Goal: Task Accomplishment & Management: Manage account settings

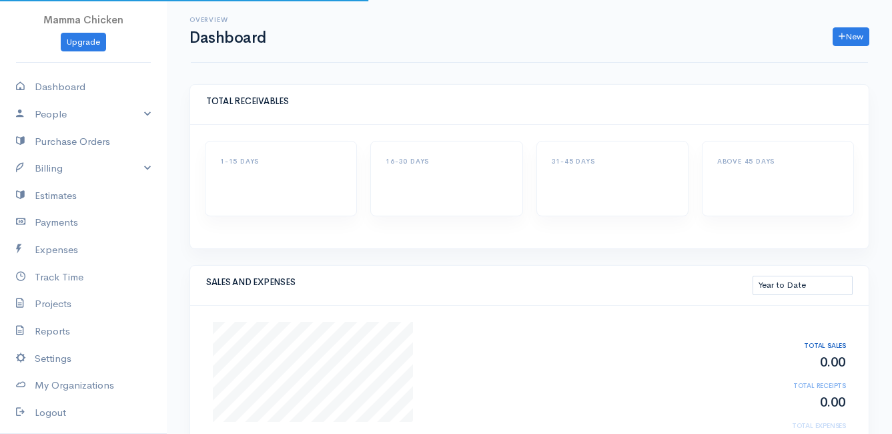
select select "thistoyear"
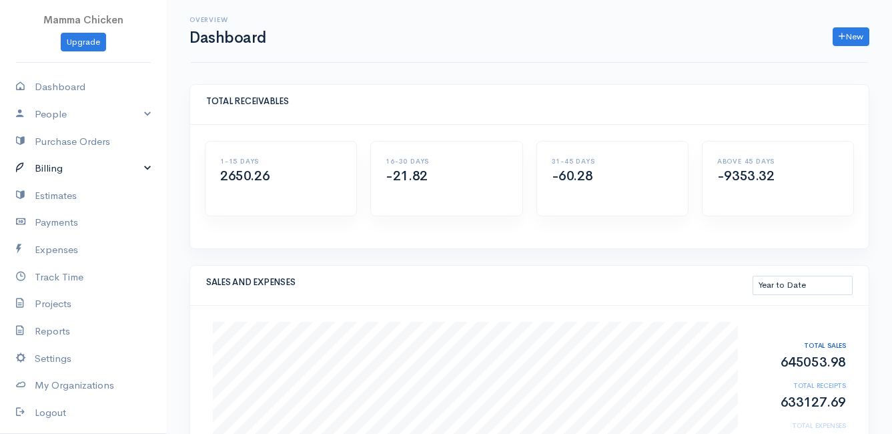
click at [91, 171] on link "Billing" at bounding box center [83, 168] width 167 height 27
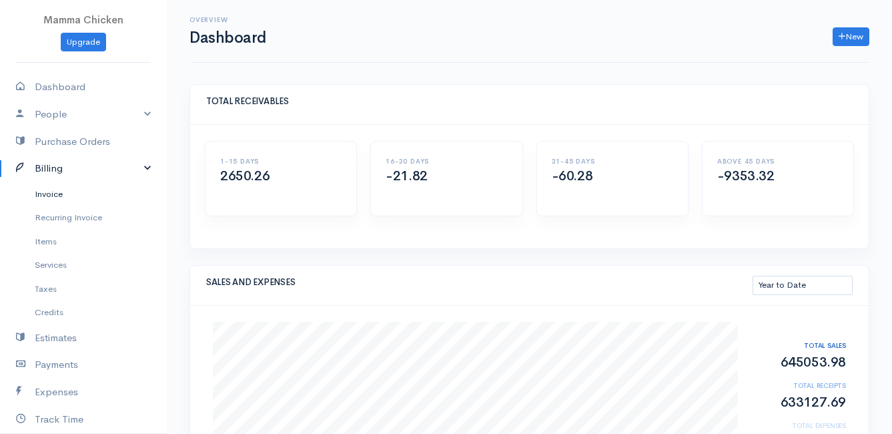
click at [53, 193] on link "Invoice" at bounding box center [83, 194] width 167 height 24
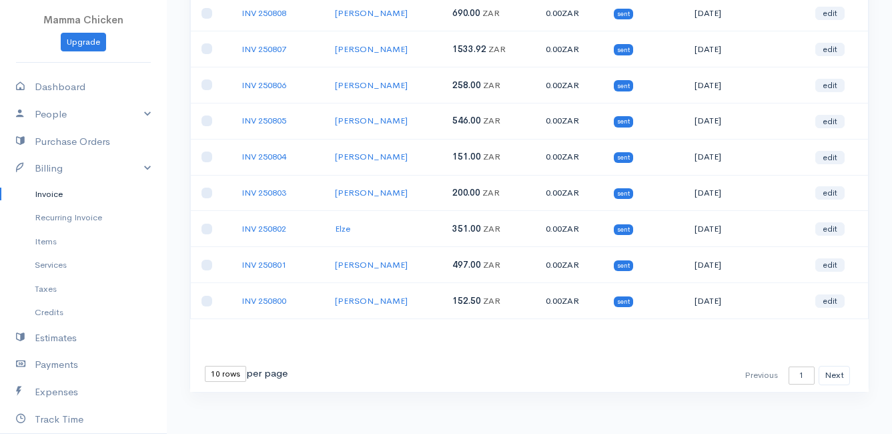
scroll to position [208, 0]
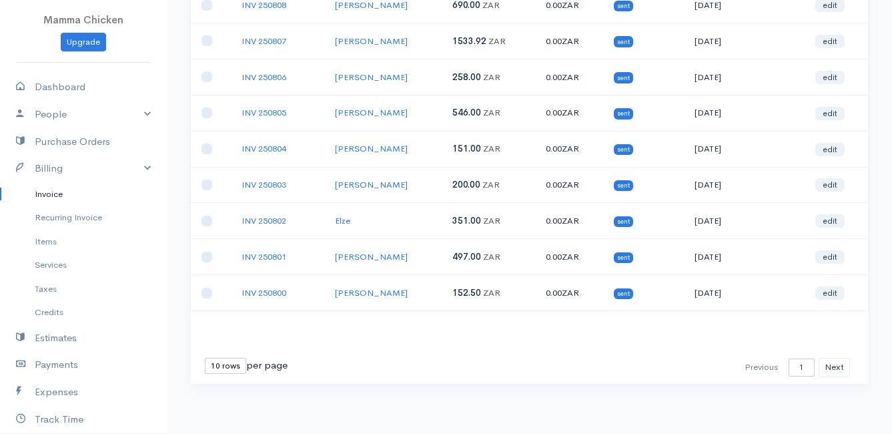
click at [225, 366] on select "10 rows 25 rows 50 rows" at bounding box center [225, 366] width 41 height 16
select select "50"
click at [205, 358] on select "10 rows 25 rows 50 rows" at bounding box center [225, 366] width 41 height 16
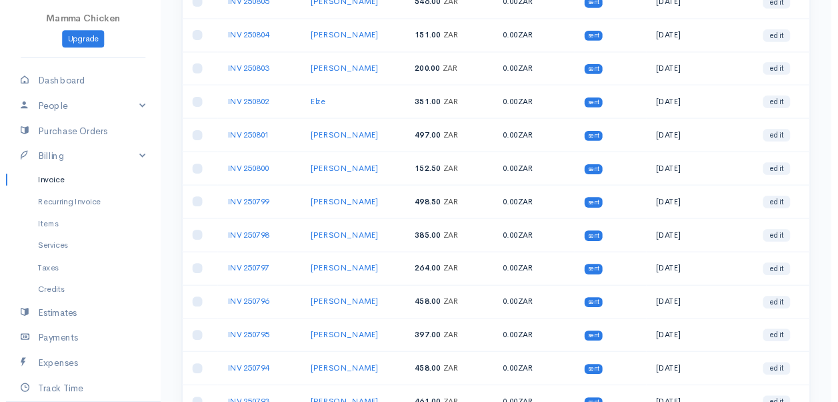
scroll to position [0, 0]
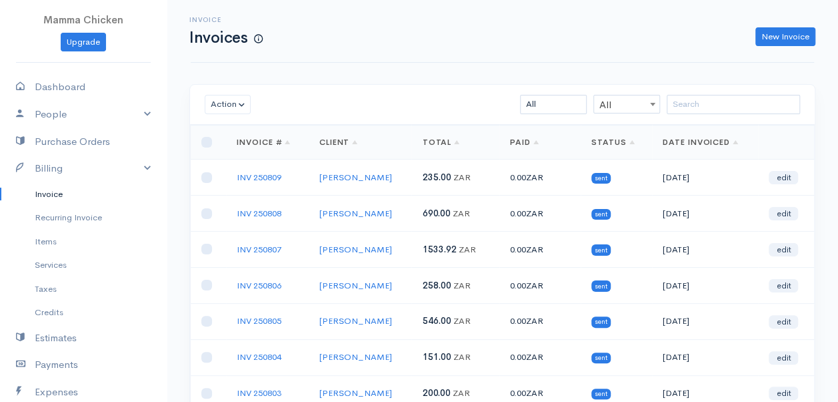
click at [51, 188] on link "Invoice" at bounding box center [83, 194] width 167 height 24
click at [774, 35] on link "New Invoice" at bounding box center [786, 36] width 60 height 19
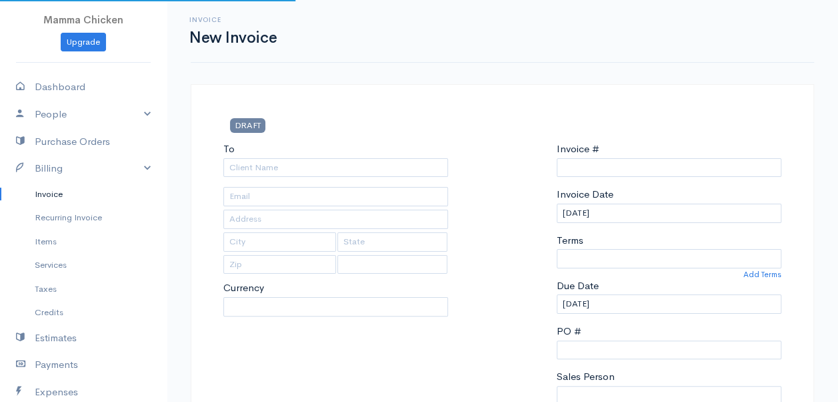
type input "INV 250810"
select select "[GEOGRAPHIC_DATA]"
select select "ZAR"
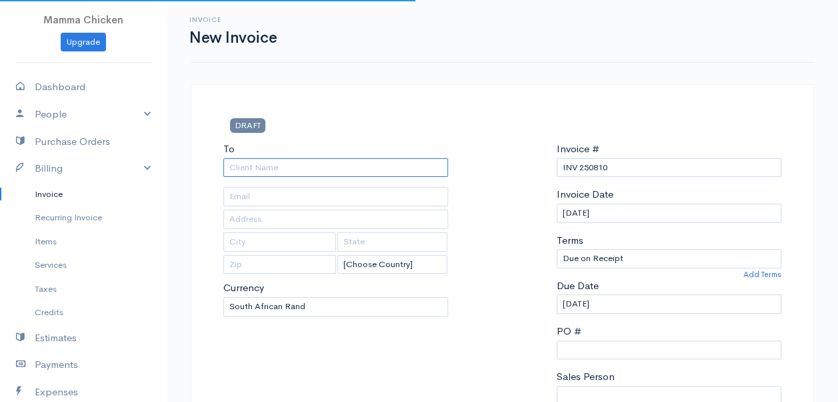
click at [247, 167] on input "To" at bounding box center [335, 167] width 225 height 19
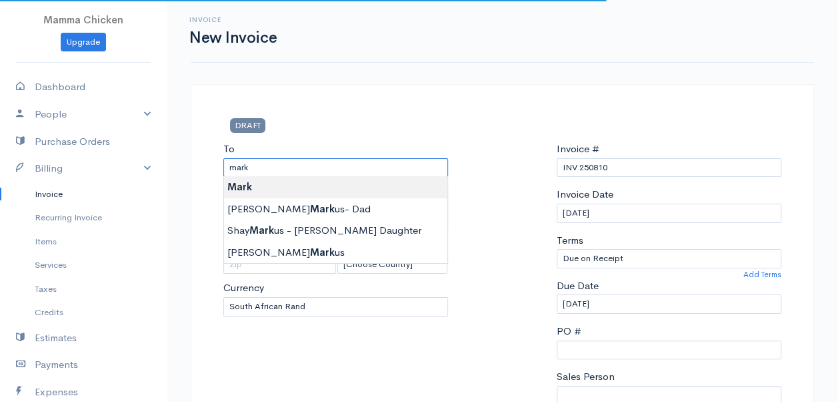
type input "Mark"
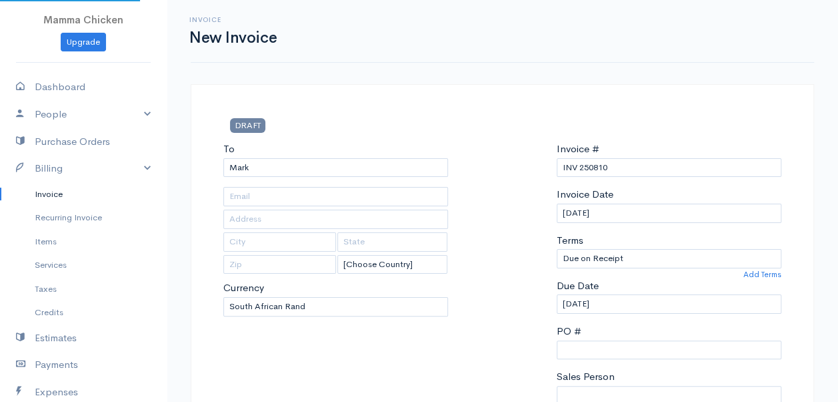
type input "[STREET_ADDRESS][PERSON_NAME]"
type input "Pringlebay"
type input "7195"
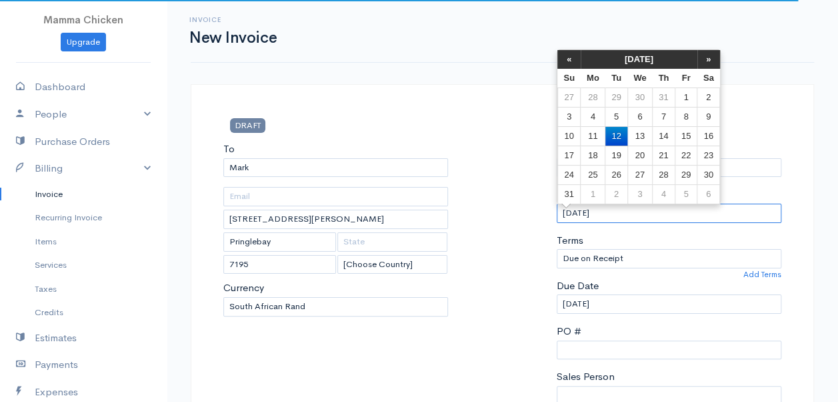
click at [644, 217] on input "[DATE]" at bounding box center [669, 212] width 225 height 19
click at [688, 131] on td "15" at bounding box center [686, 135] width 22 height 19
type input "[DATE]"
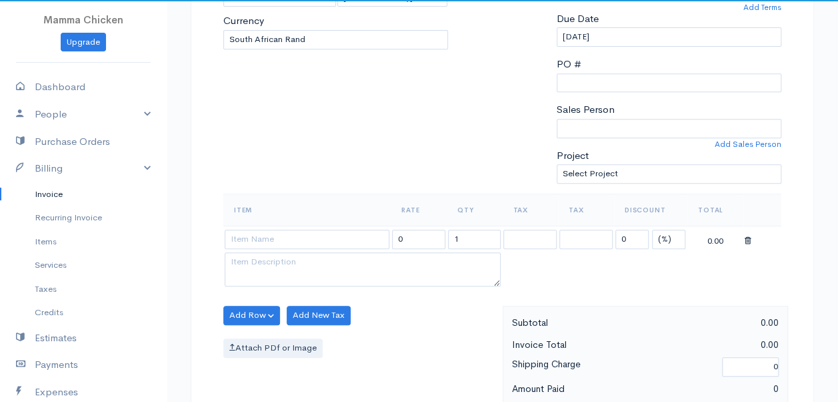
scroll to position [400, 0]
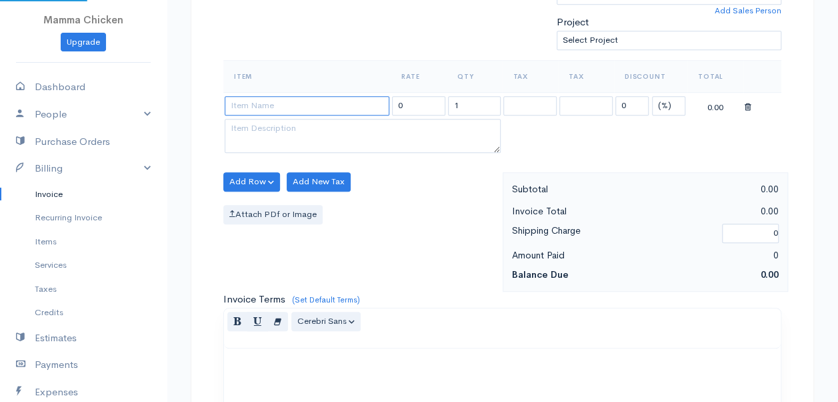
click at [285, 105] on input at bounding box center [307, 105] width 165 height 19
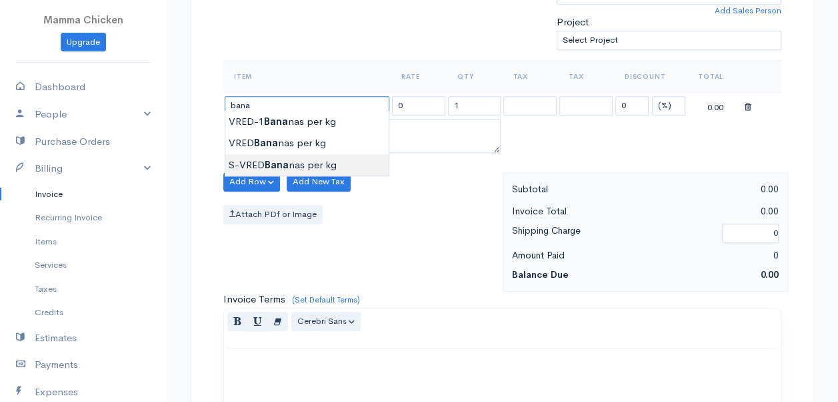
type input "S-VRED Bananas per kg"
type input "46.00"
click at [299, 159] on body "Mamma Chicken Upgrade Dashboard People Clients Vendors Staff Users Purchase Ord…" at bounding box center [419, 176] width 838 height 1153
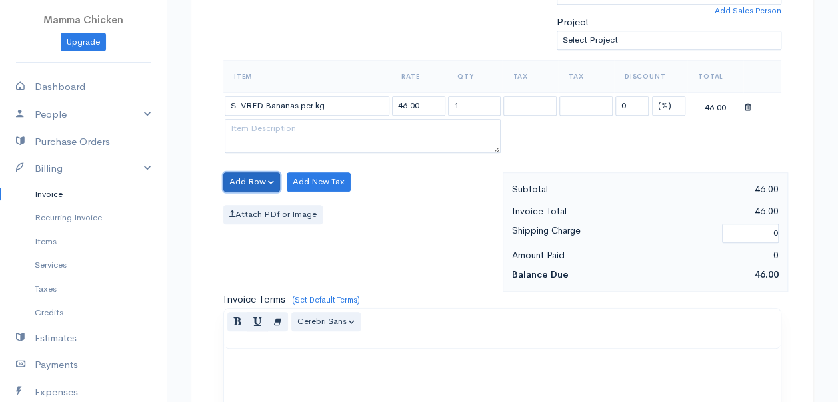
click at [242, 173] on button "Add Row" at bounding box center [251, 181] width 57 height 19
click at [251, 201] on link "Add Item Row" at bounding box center [276, 208] width 105 height 23
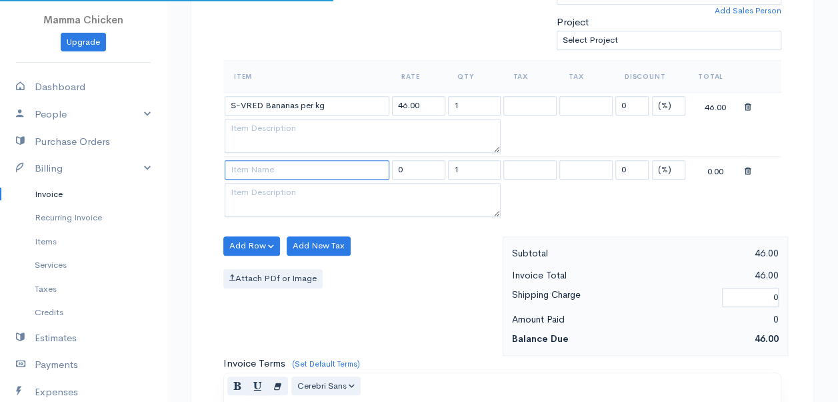
click at [257, 168] on input at bounding box center [307, 169] width 165 height 19
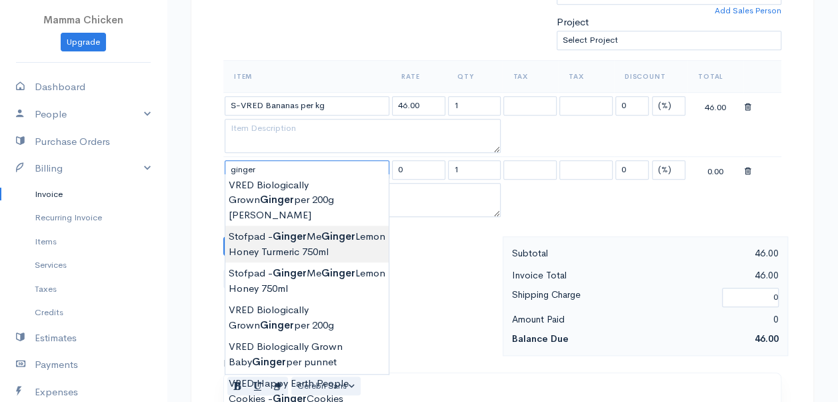
scroll to position [467, 0]
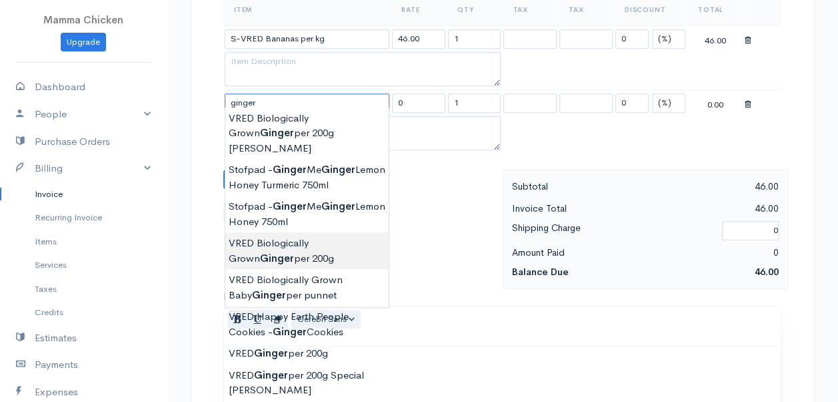
type input "VRED Biologically Grown Ginger per 200g"
type input "58.00"
click at [316, 233] on body "Mamma Chicken Upgrade Dashboard People Clients Vendors Staff Users Purchase Ord…" at bounding box center [419, 141] width 838 height 1217
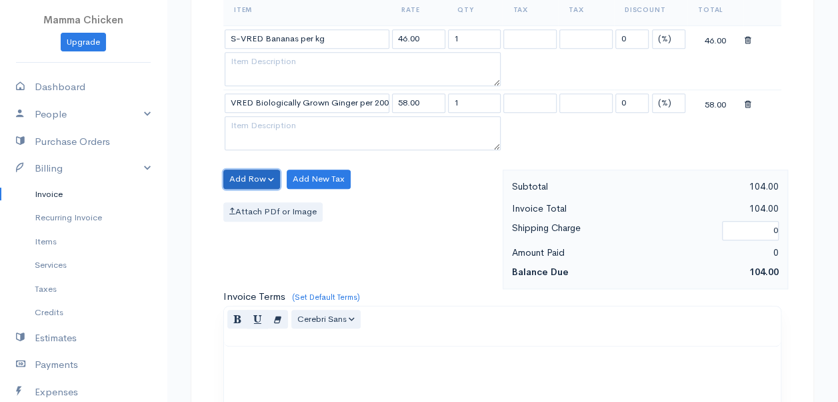
click at [241, 170] on button "Add Row" at bounding box center [251, 178] width 57 height 19
click at [245, 203] on link "Add Item Row" at bounding box center [276, 205] width 105 height 23
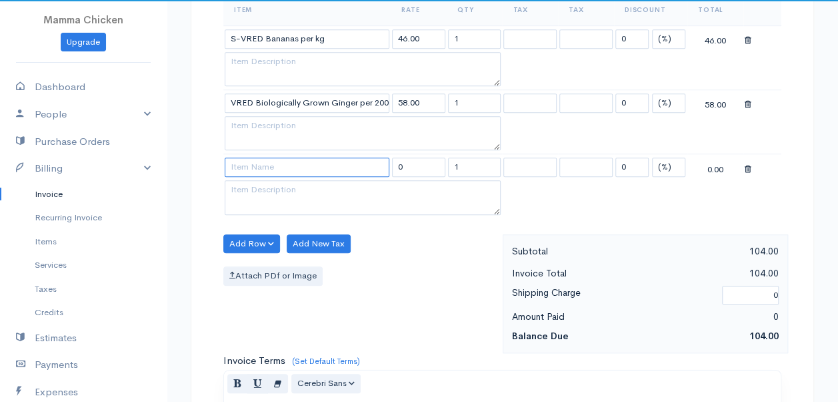
click at [250, 164] on input at bounding box center [307, 166] width 165 height 19
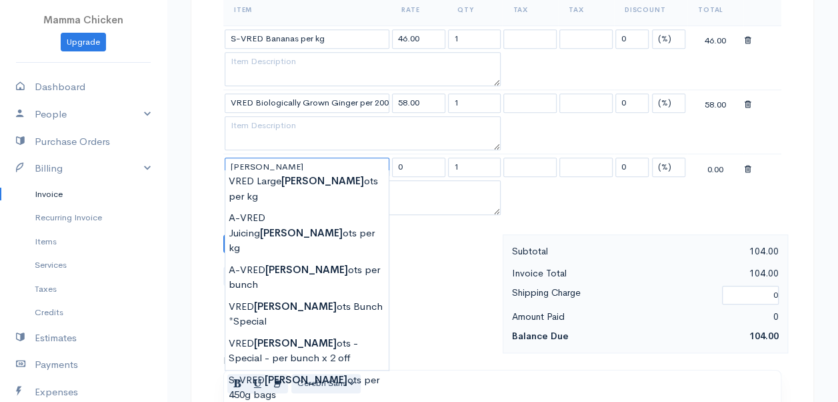
type input "VRED Carrots Bunch"
type input "23.00"
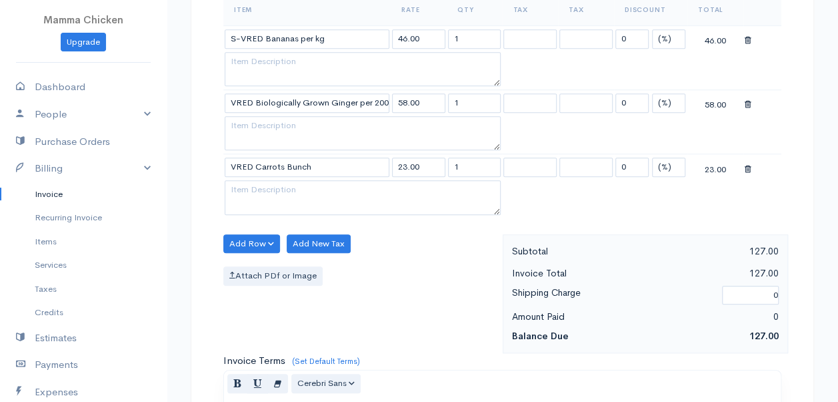
click at [292, 321] on body "Mamma Chicken Upgrade Dashboard People Clients Vendors Staff Users Purchase Ord…" at bounding box center [419, 173] width 838 height 1281
click at [241, 237] on button "Add Row" at bounding box center [251, 243] width 57 height 19
click at [246, 263] on link "Add Item Row" at bounding box center [276, 270] width 105 height 23
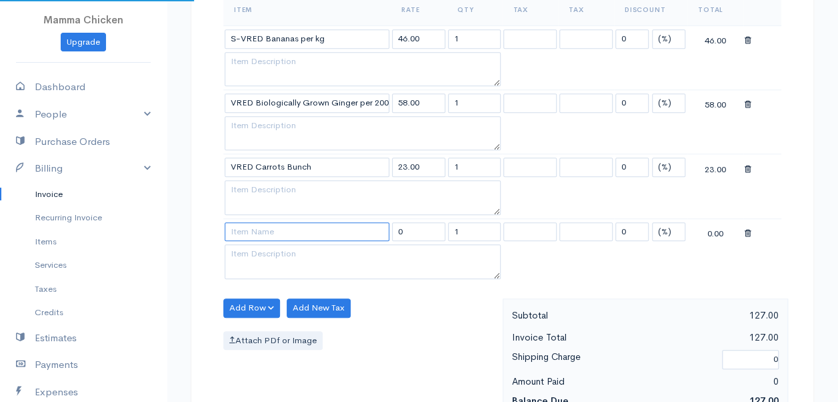
click at [259, 228] on input at bounding box center [307, 231] width 165 height 19
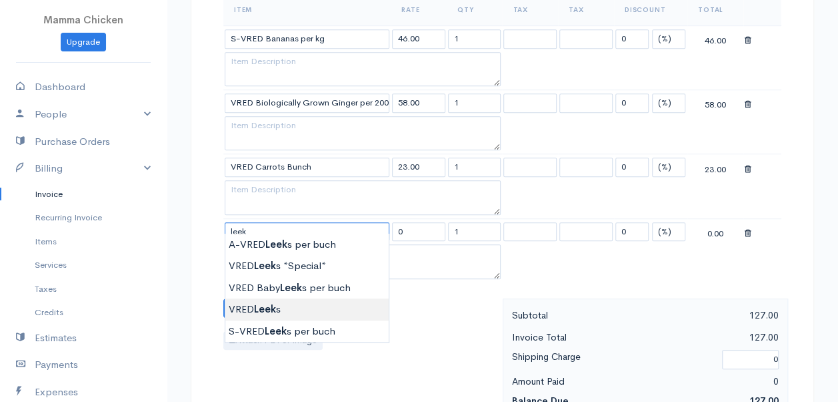
type input "VRED Leeks"
type input "28.00"
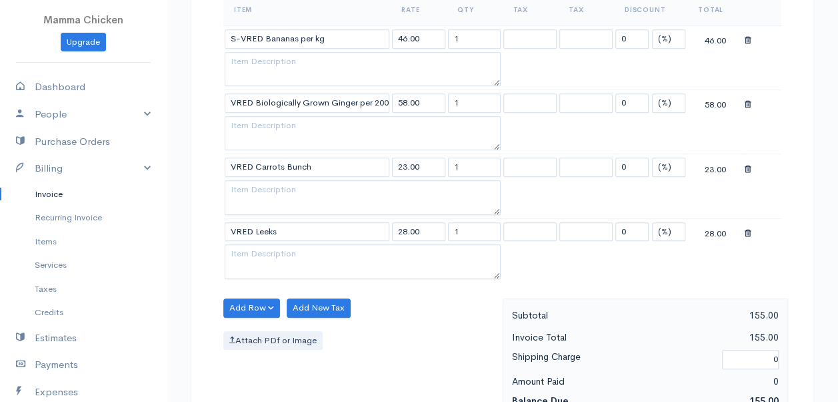
click at [280, 307] on body "Mamma Chicken Upgrade Dashboard People Clients Vendors Staff Users Purchase Ord…" at bounding box center [419, 205] width 838 height 1345
click at [243, 298] on button "Add Row" at bounding box center [251, 307] width 57 height 19
click at [252, 326] on link "Add Item Row" at bounding box center [276, 334] width 105 height 23
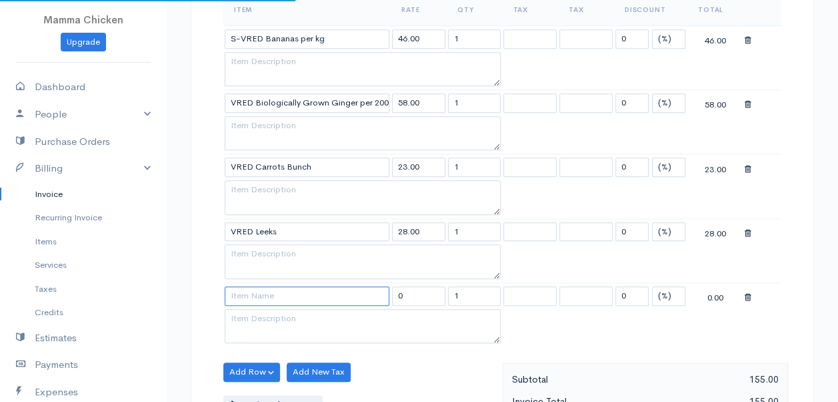
click at [249, 288] on input at bounding box center [307, 295] width 165 height 19
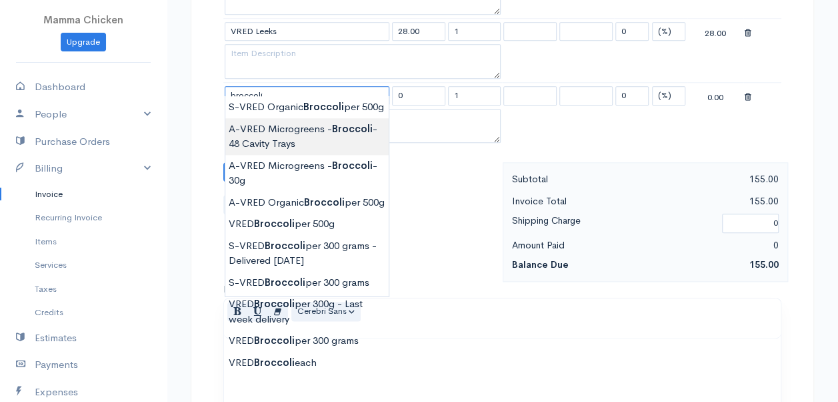
scroll to position [734, 0]
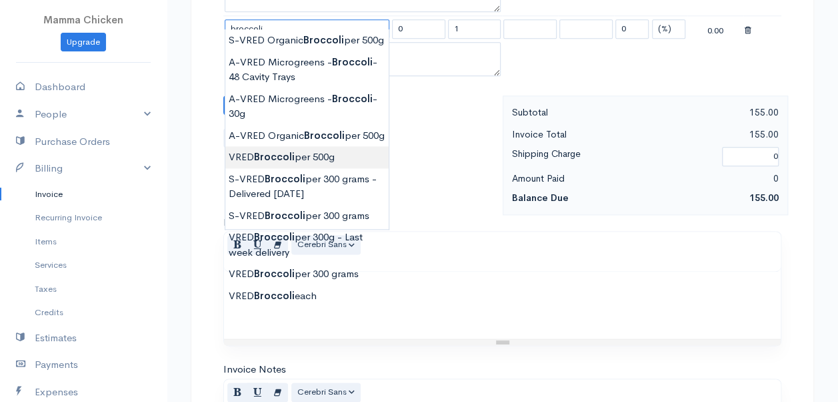
type input "VRED Broccoli per 500g"
type input "45.00"
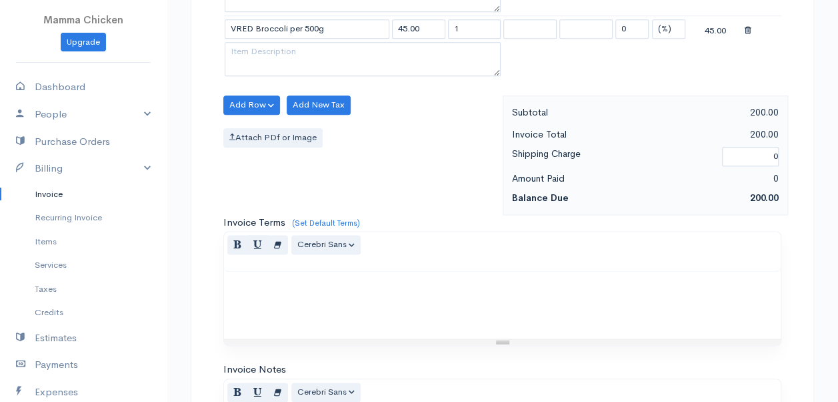
click at [243, 97] on button "Add Row" at bounding box center [251, 104] width 57 height 19
click at [247, 121] on link "Add Item Row" at bounding box center [276, 131] width 105 height 23
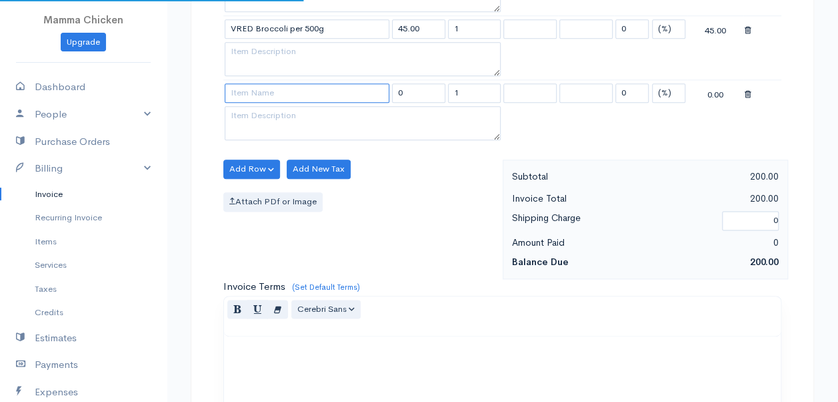
click at [246, 84] on input at bounding box center [307, 92] width 165 height 19
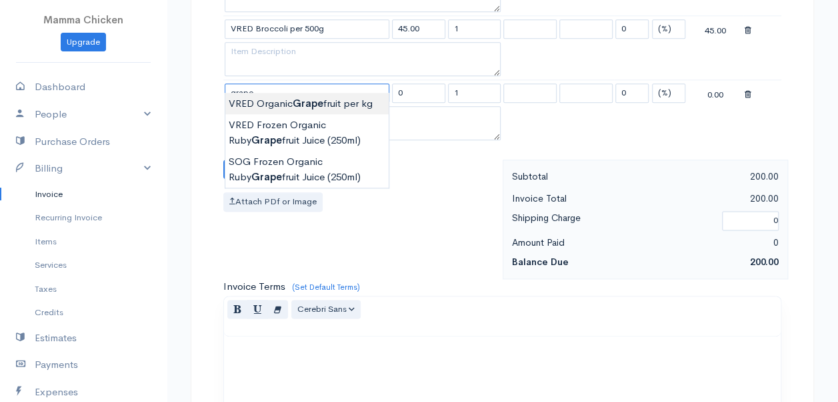
type input "VRED Organic Grapefruit per kg"
type input "42.00"
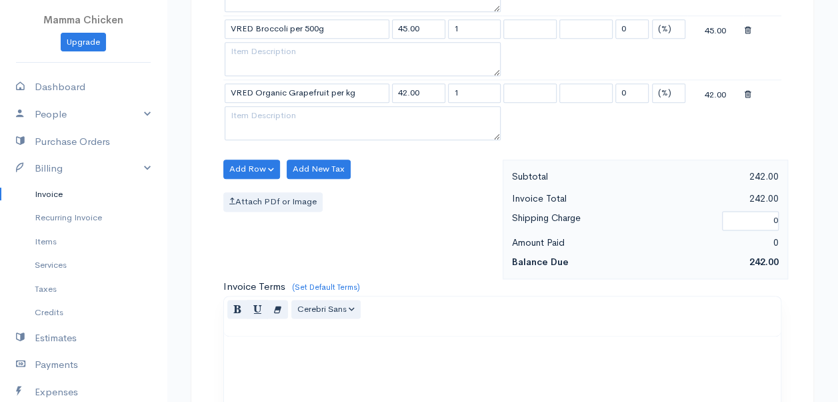
click at [309, 100] on body "Mamma Chicken Upgrade Dashboard People Clients Vendors Staff Users Purchase Ord…" at bounding box center [419, 3] width 838 height 1474
click at [249, 159] on button "Add Row" at bounding box center [251, 168] width 57 height 19
click at [261, 187] on link "Add Item Row" at bounding box center [276, 195] width 105 height 23
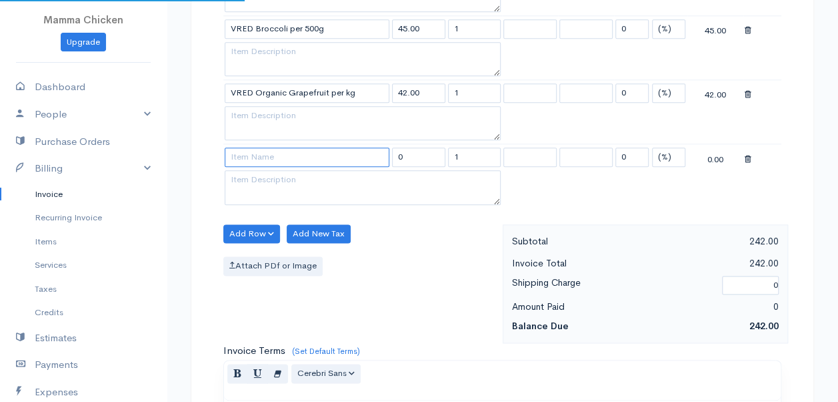
click at [267, 148] on input at bounding box center [307, 156] width 165 height 19
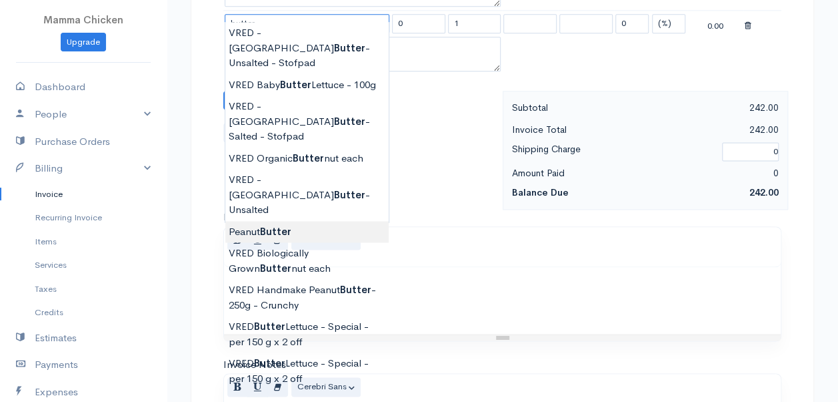
scroll to position [800, 0]
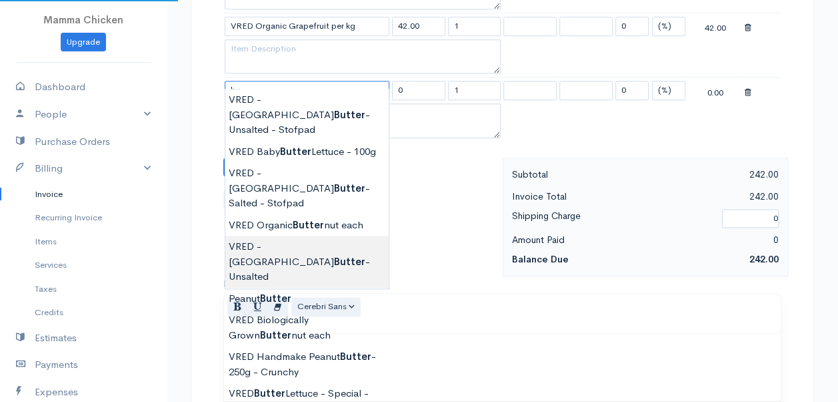
type input "b"
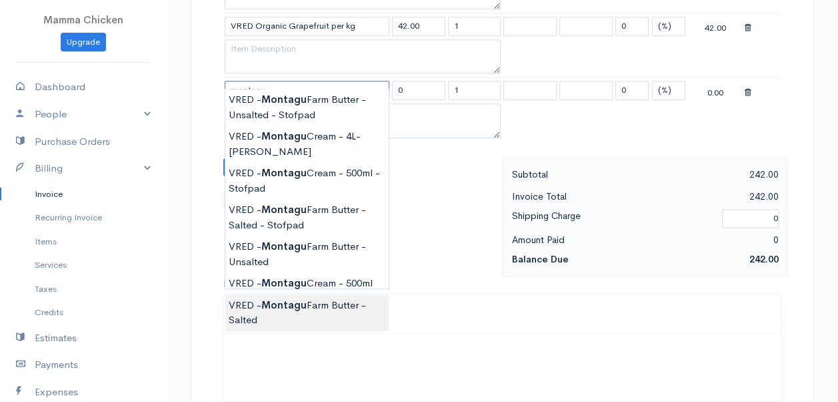
type input "VRED - [GEOGRAPHIC_DATA] Butter - Salted"
type input "110.00"
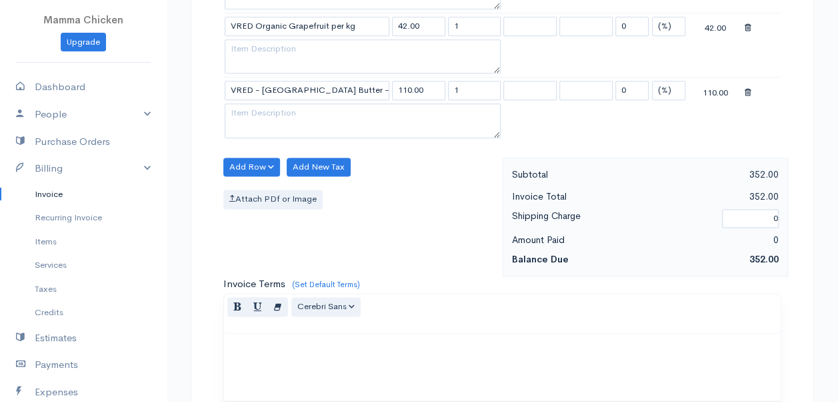
click at [256, 157] on button "Add Row" at bounding box center [251, 166] width 57 height 19
click at [256, 182] on link "Add Item Row" at bounding box center [276, 193] width 105 height 23
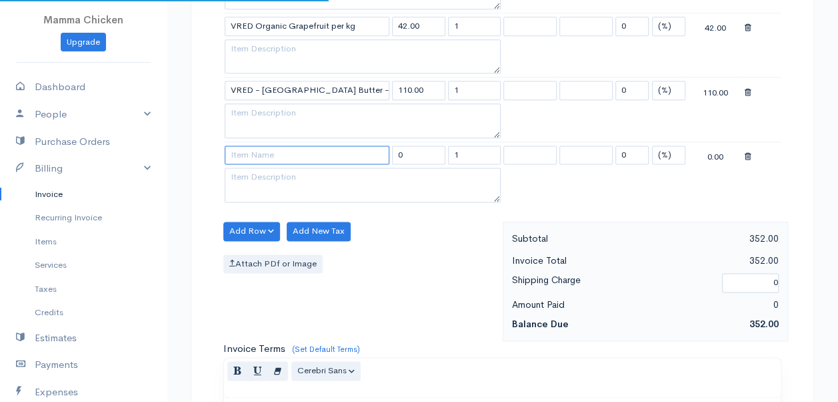
click at [248, 145] on input at bounding box center [307, 154] width 165 height 19
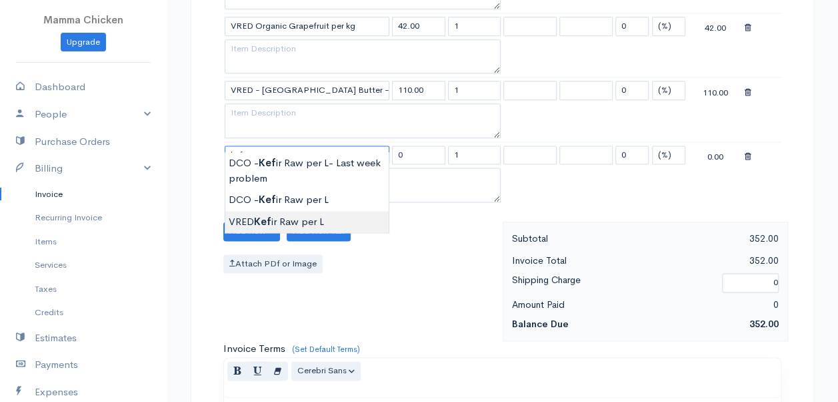
type input "VRED Kefir Raw per L"
type input "68.00"
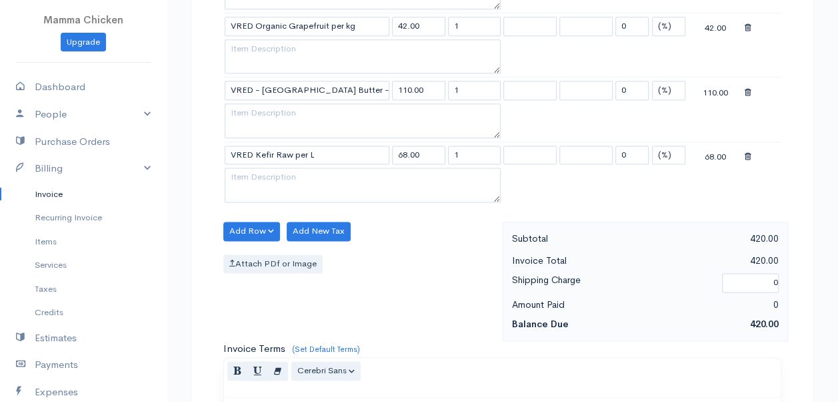
click at [307, 215] on body "Mamma Chicken Upgrade Dashboard People Clients Vendors Staff Users Purchase Ord…" at bounding box center [419, 1] width 838 height 1602
click at [751, 147] on div at bounding box center [762, 155] width 35 height 17
click at [749, 152] on icon at bounding box center [748, 156] width 7 height 9
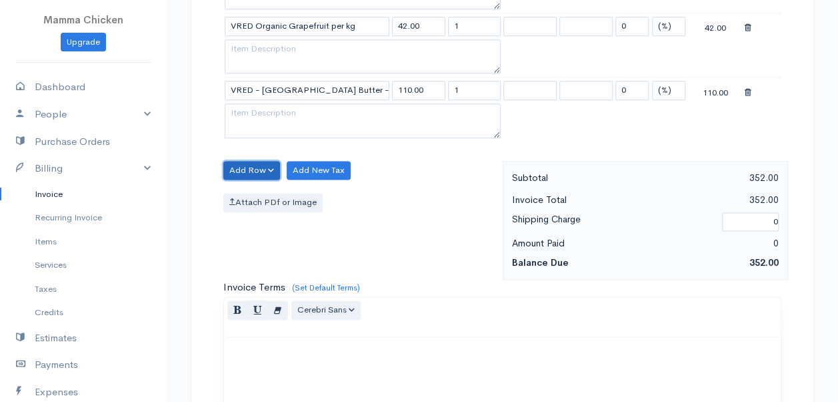
click at [268, 161] on button "Add Row" at bounding box center [251, 170] width 57 height 19
click at [264, 185] on link "Add Item Row" at bounding box center [276, 196] width 105 height 23
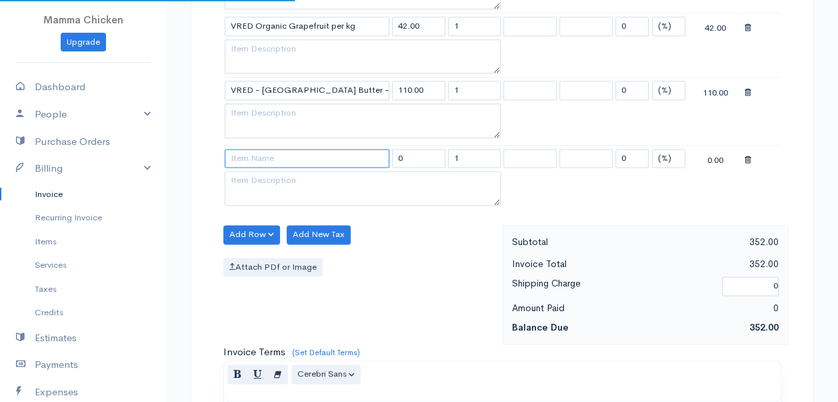
click at [267, 149] on input at bounding box center [307, 158] width 165 height 19
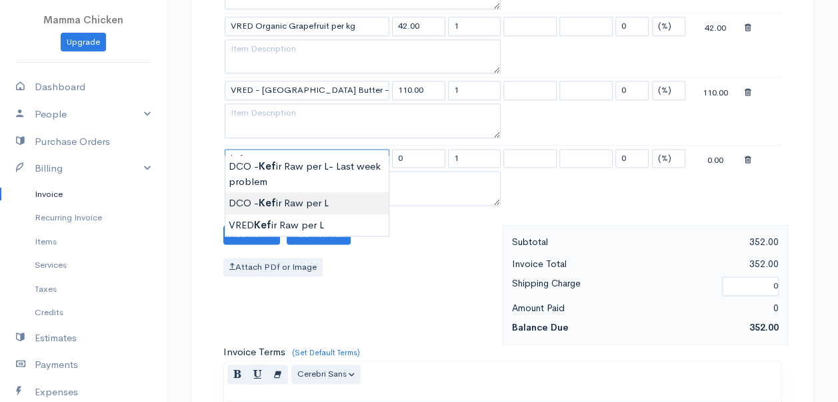
type input "DCO - Kefir Raw per L"
type input "70.00"
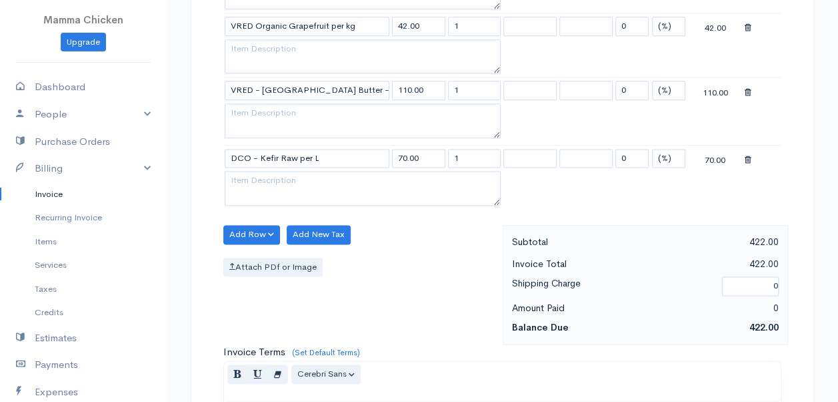
click at [283, 197] on body "Mamma Chicken Upgrade Dashboard People Clients Vendors Staff Users Purchase Ord…" at bounding box center [419, 3] width 838 height 1606
click at [255, 225] on button "Add Row" at bounding box center [251, 234] width 57 height 19
click at [259, 249] on link "Add Item Row" at bounding box center [276, 260] width 105 height 23
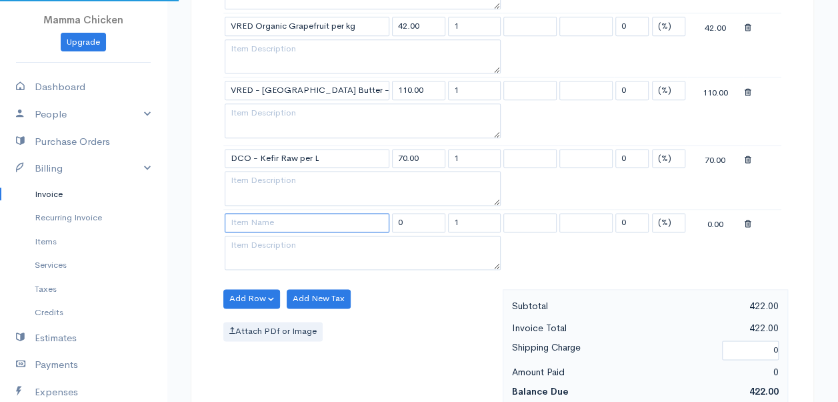
click at [248, 213] on input at bounding box center [307, 222] width 165 height 19
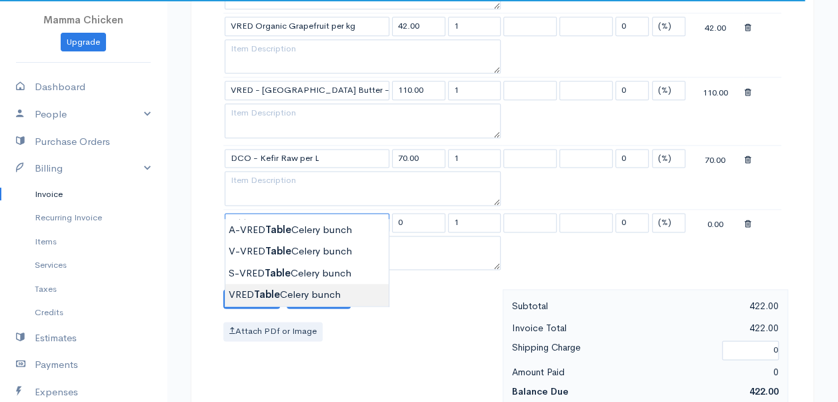
scroll to position [867, 0]
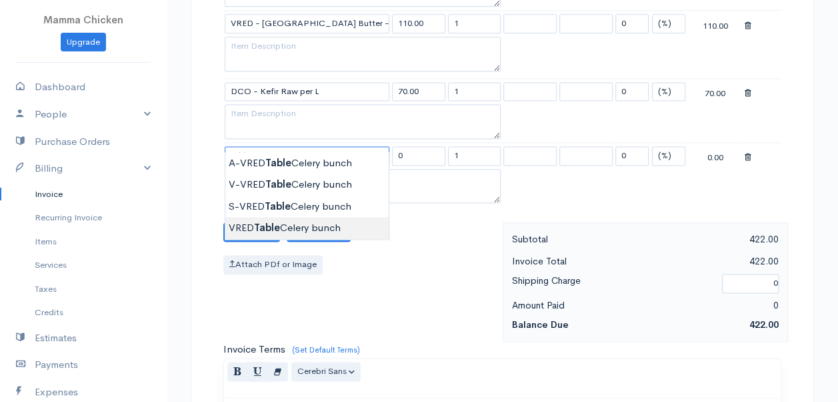
type input "VRED Table Celery bunch"
type input "28.00"
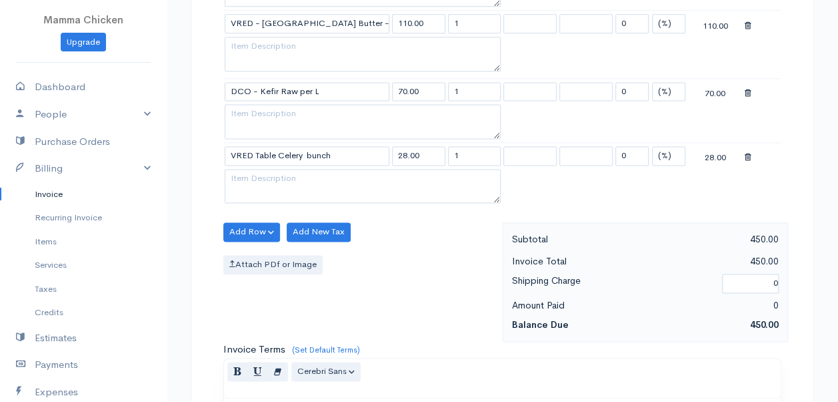
drag, startPoint x: 474, startPoint y: 144, endPoint x: 438, endPoint y: 144, distance: 36.0
click at [438, 144] on tr "VRED Table Celery bunch 28.00 1 0 (%) Flat 28.00" at bounding box center [502, 155] width 558 height 26
type input "2"
click at [446, 255] on div "Attach PDf or Image" at bounding box center [359, 264] width 273 height 19
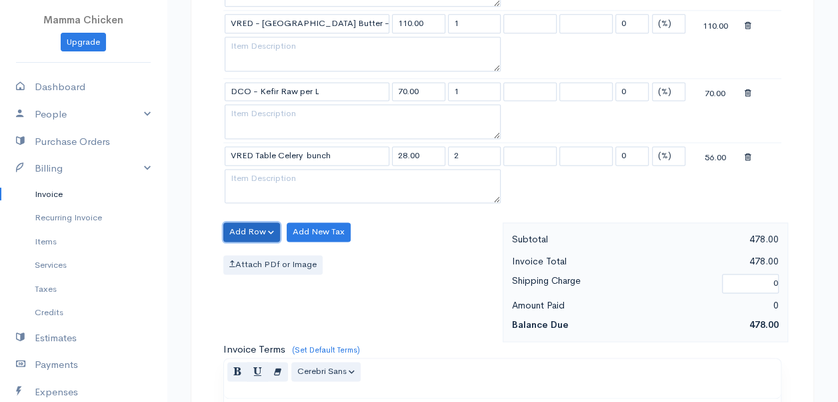
click at [257, 222] on button "Add Row" at bounding box center [251, 231] width 57 height 19
click at [257, 247] on link "Add Item Row" at bounding box center [276, 258] width 105 height 23
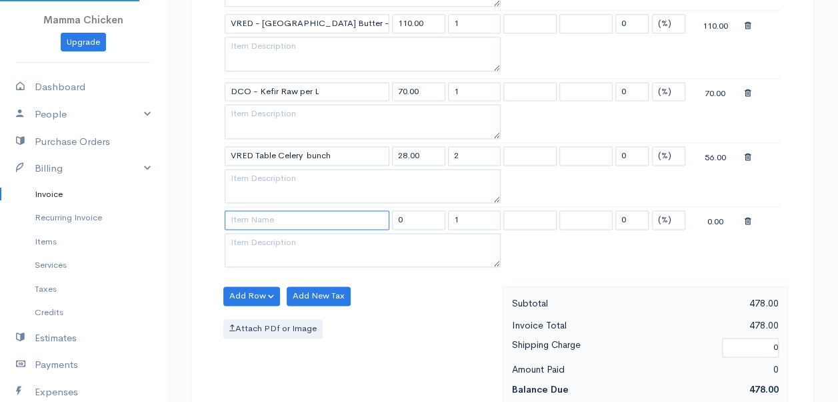
click at [253, 213] on input at bounding box center [307, 219] width 165 height 19
type input "Delivery Fee - [PERSON_NAME]"
type input "25.00"
click at [272, 223] on body "Mamma Chicken Upgrade Dashboard People Clients Vendors Staff Users Purchase Ord…" at bounding box center [419, 0] width 838 height 1734
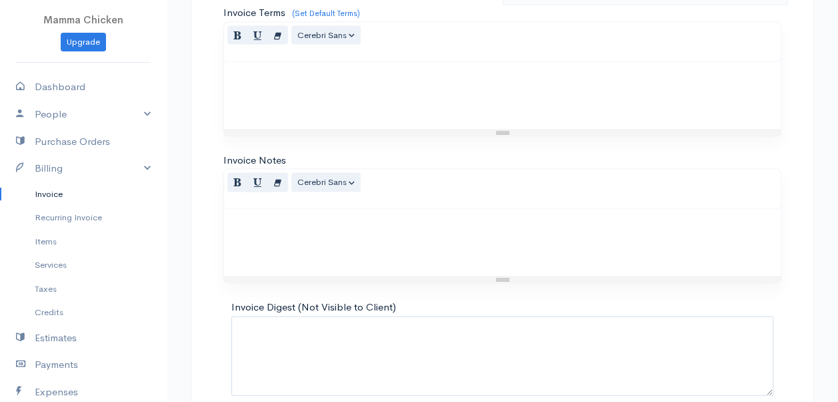
scroll to position [1314, 0]
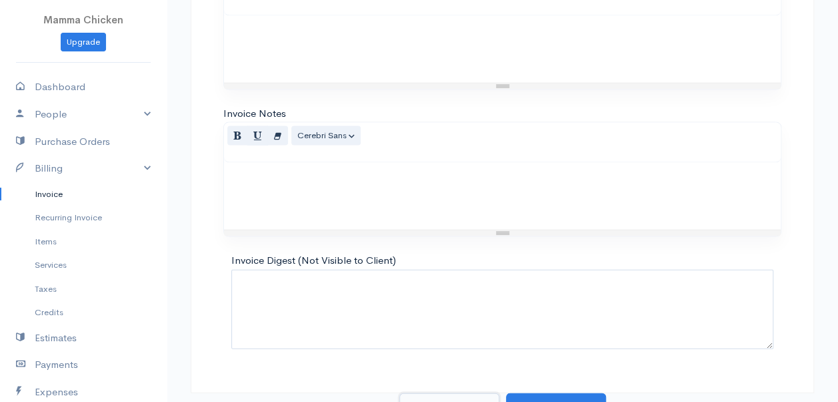
click at [466, 393] on button "Save as Draft" at bounding box center [450, 406] width 100 height 27
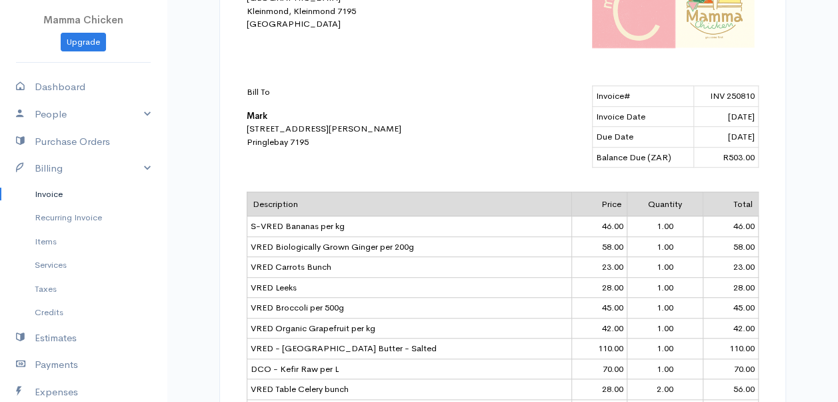
scroll to position [400, 0]
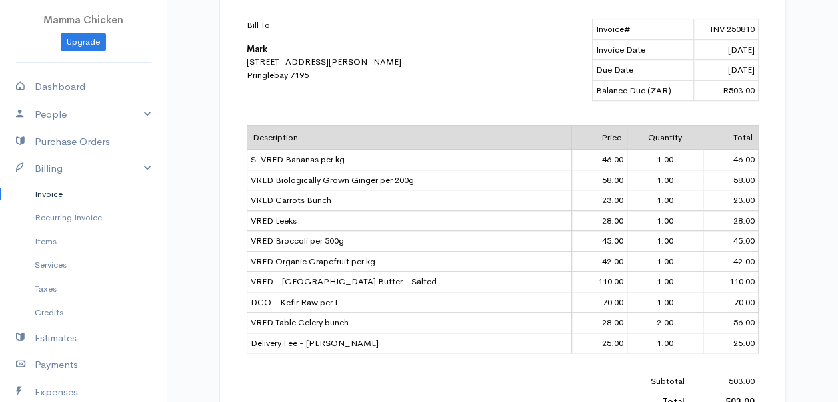
click at [211, 247] on div "Invoice Link [URL][DOMAIN_NAME] Copy Link draft INVOICE Mamma Chicken [STREET_A…" at bounding box center [503, 146] width 640 height 873
drag, startPoint x: 342, startPoint y: 157, endPoint x: 251, endPoint y: 158, distance: 90.0
click at [251, 158] on td "S-VRED Bananas per kg" at bounding box center [410, 159] width 326 height 21
drag, startPoint x: 251, startPoint y: 158, endPoint x: 289, endPoint y: 155, distance: 37.5
copy td "S-VRED Bananas per kg"
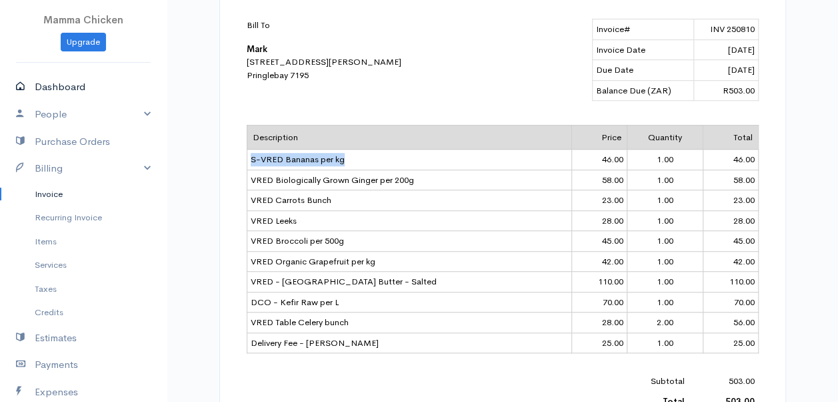
click at [64, 80] on link "Dashboard" at bounding box center [83, 86] width 167 height 27
select select "thistoyear"
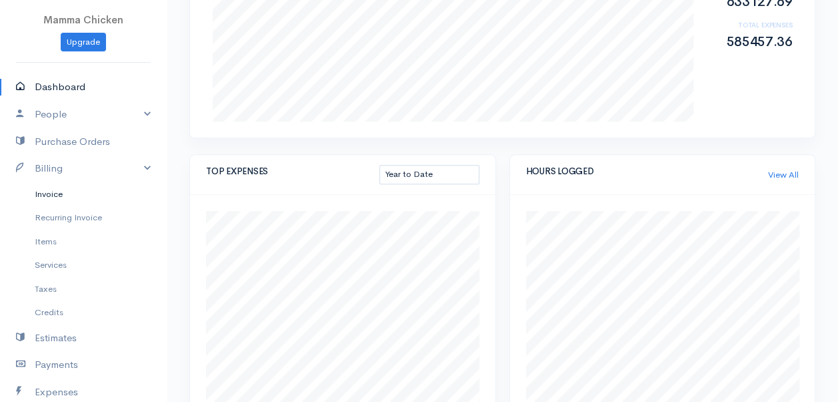
click at [55, 191] on link "Invoice" at bounding box center [83, 194] width 167 height 24
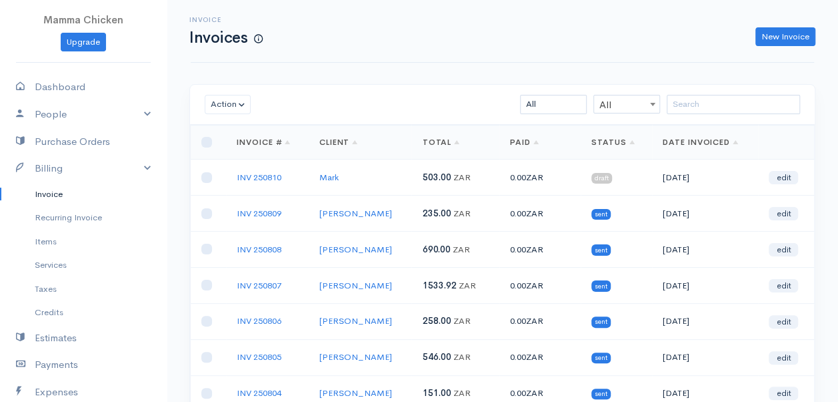
click at [200, 177] on td at bounding box center [208, 177] width 35 height 36
click at [205, 178] on input "checkbox" at bounding box center [206, 177] width 11 height 11
checkbox input "true"
click at [231, 108] on button "Action" at bounding box center [228, 104] width 46 height 19
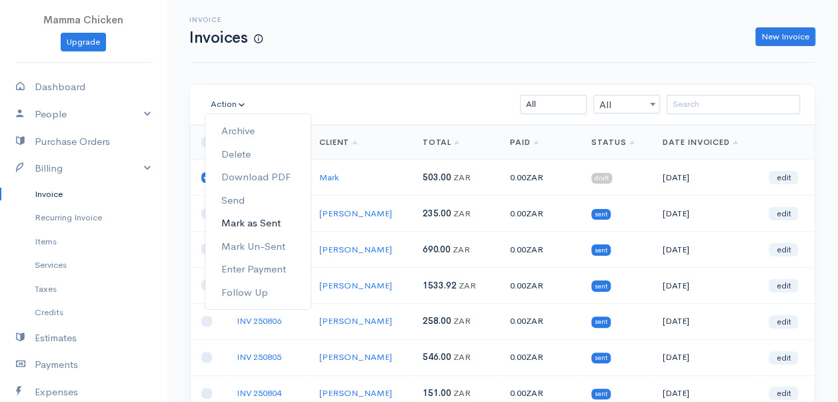
click at [263, 217] on link "Mark as Sent" at bounding box center [257, 222] width 105 height 23
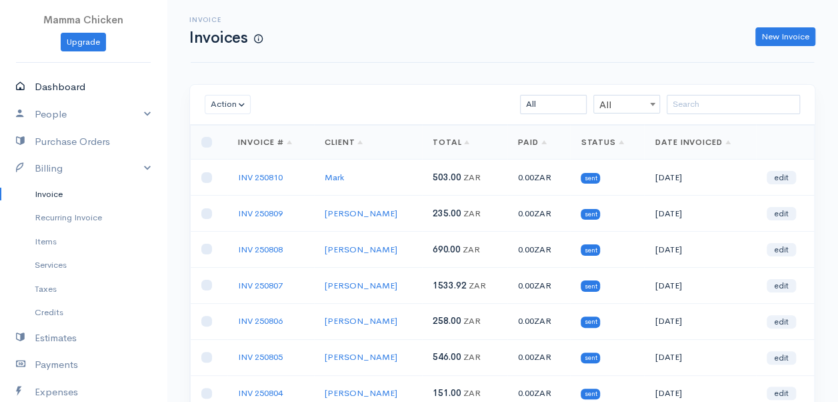
click at [72, 83] on link "Dashboard" at bounding box center [83, 86] width 167 height 27
select select "thistoyear"
